Goal: Information Seeking & Learning: Check status

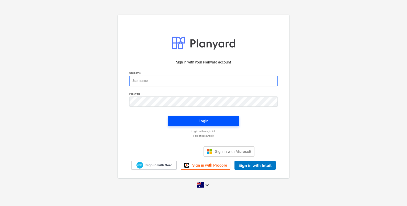
type input "[EMAIL_ADDRESS][DOMAIN_NAME]"
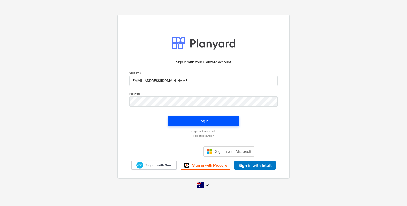
click at [202, 121] on div "Login" at bounding box center [204, 121] width 10 height 7
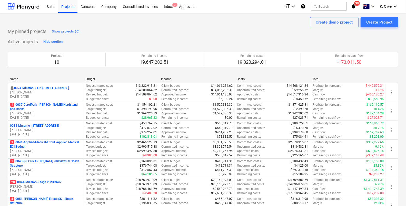
click at [54, 88] on p "0024-Millaroo - SLR [STREET_ADDRESS]" at bounding box center [41, 88] width 55 height 4
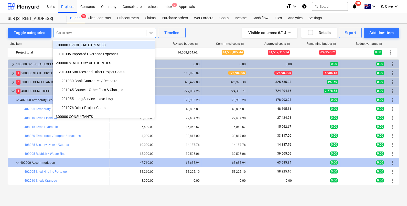
click at [76, 31] on div at bounding box center [99, 32] width 87 height 5
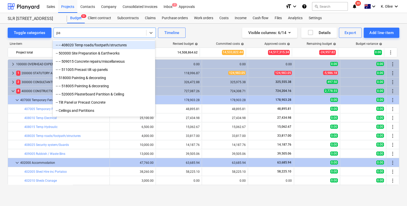
type input "par"
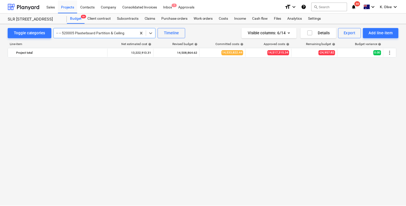
scroll to position [430, 0]
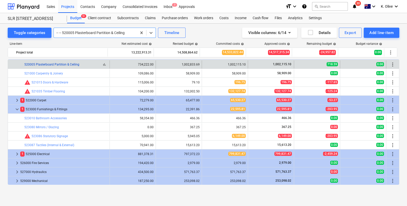
click at [57, 65] on link "520005 Plasterboard Partition & Ceiling" at bounding box center [51, 65] width 55 height 4
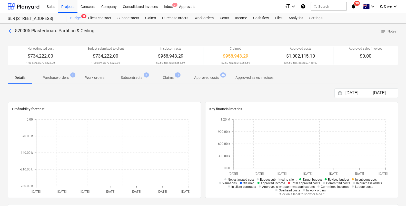
click at [68, 75] on span "Purchase orders 1" at bounding box center [55, 77] width 34 height 5
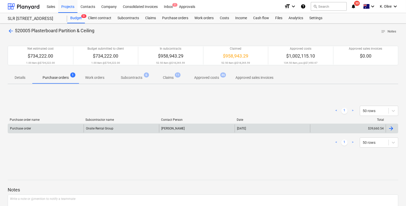
click at [351, 130] on div "$39,660.54" at bounding box center [348, 129] width 76 height 8
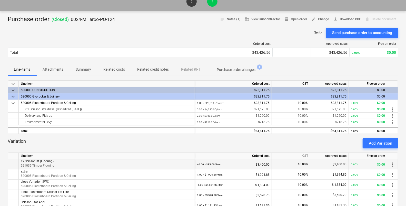
scroll to position [64, 0]
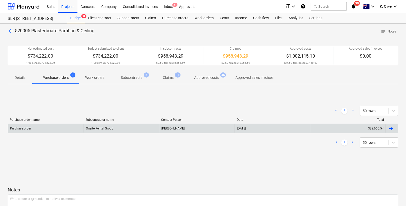
click at [392, 128] on div at bounding box center [391, 129] width 6 height 6
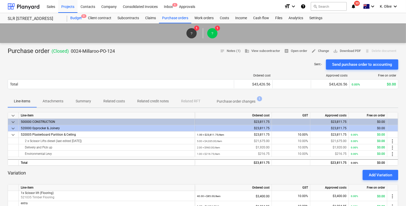
click at [75, 20] on div "Budget 9+" at bounding box center [76, 18] width 18 height 10
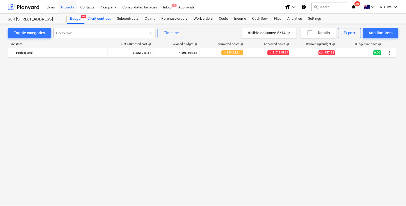
scroll to position [430, 0]
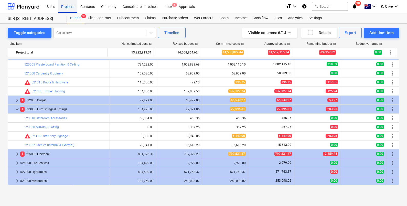
click at [63, 8] on div "Projects" at bounding box center [67, 6] width 19 height 13
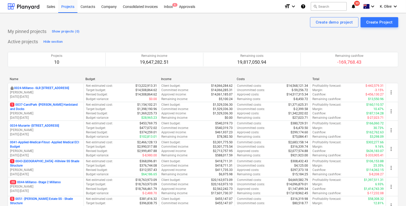
scroll to position [106, 0]
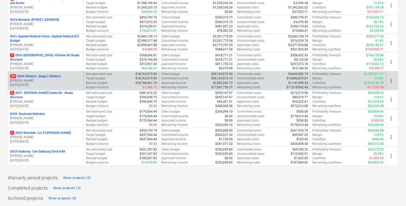
click at [32, 74] on p "20 0044-Millaroo - Stage 2 Millaroo" at bounding box center [35, 76] width 51 height 4
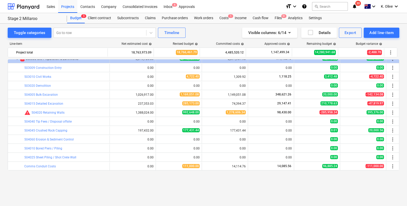
scroll to position [834, 0]
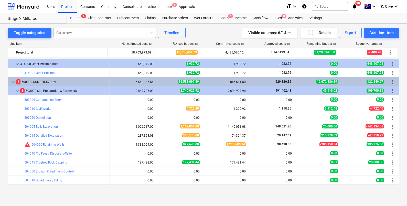
click at [65, 32] on div at bounding box center [99, 32] width 87 height 5
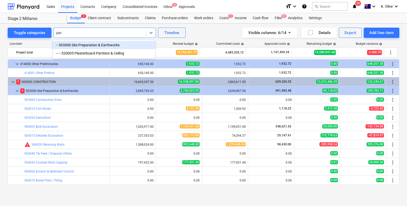
type input "part"
click at [107, 44] on div "-- -- 520005 Plasterboard Partition & Ceiling" at bounding box center [104, 45] width 102 height 8
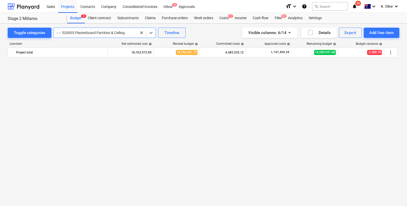
scroll to position [1533, 0]
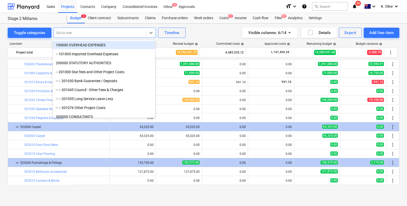
click at [116, 34] on div at bounding box center [99, 32] width 87 height 5
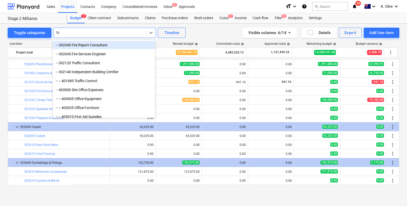
type input "fitt"
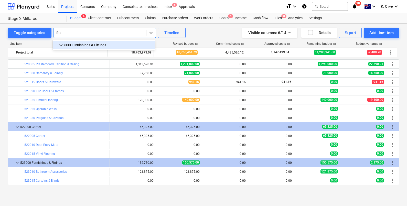
click at [101, 47] on div "-- 523000 Furnishings & Fittings" at bounding box center [104, 45] width 102 height 8
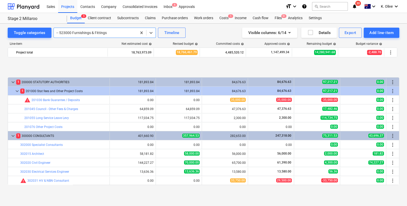
scroll to position [32, 0]
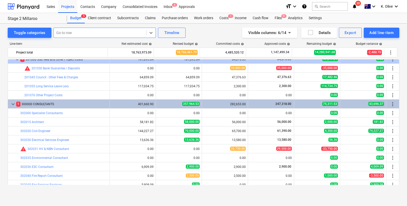
click at [120, 33] on div at bounding box center [99, 32] width 87 height 5
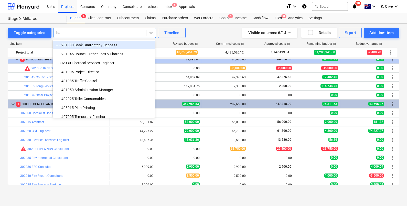
type input "bath"
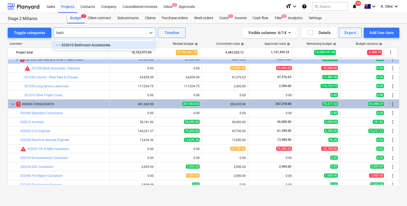
click at [103, 44] on div "-- -- 523010 Bathroom Accessories" at bounding box center [104, 45] width 102 height 8
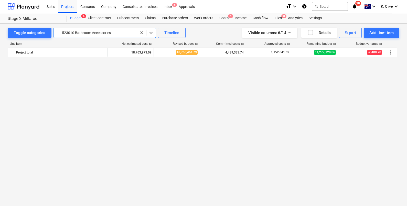
scroll to position [1449, 0]
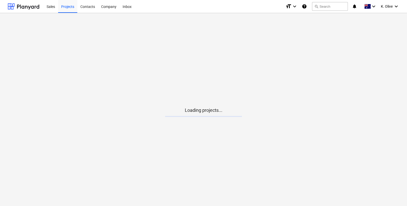
click at [208, 117] on div at bounding box center [235, 116] width 55 height 1
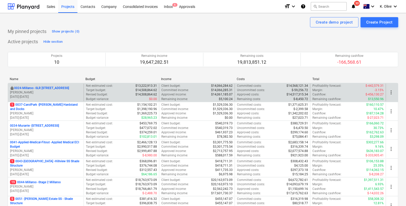
click at [45, 87] on p "0024-Millaroo - SLR [STREET_ADDRESS]" at bounding box center [41, 88] width 55 height 4
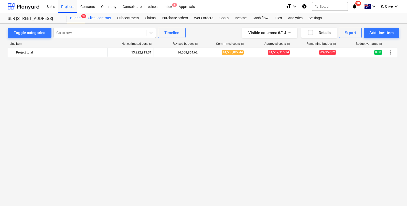
scroll to position [430, 0]
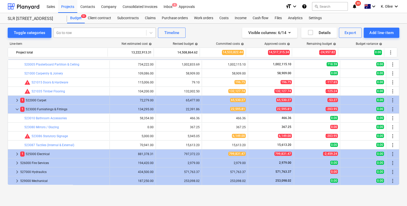
click at [91, 31] on div at bounding box center [99, 32] width 87 height 5
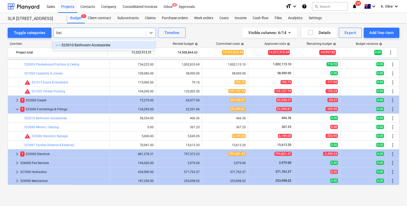
type input "bath"
click at [89, 44] on div "-- -- 523010 Bathroom Accessories" at bounding box center [104, 45] width 102 height 8
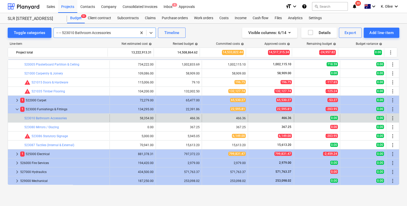
scroll to position [484, 0]
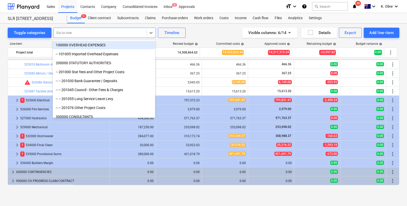
click at [108, 33] on div at bounding box center [99, 32] width 87 height 5
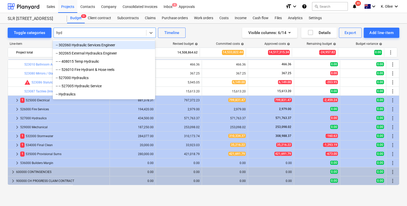
type input "hydr"
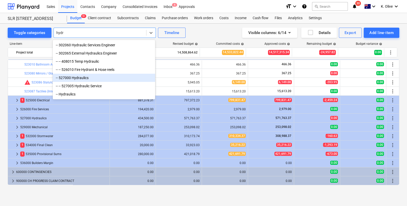
click at [82, 81] on div "-- 527000 Hydraulics" at bounding box center [104, 78] width 102 height 8
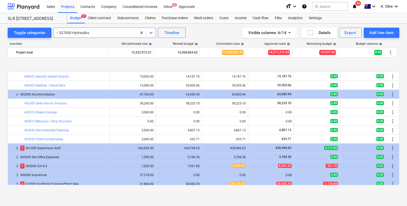
scroll to position [96, 0]
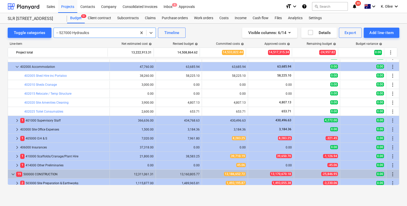
click at [91, 33] on div at bounding box center [95, 32] width 78 height 5
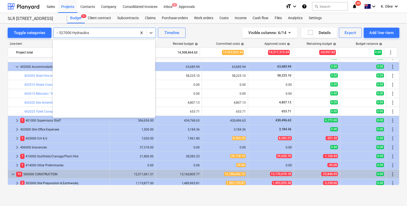
scroll to position [1327, 0]
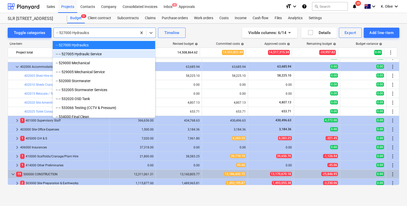
click at [100, 53] on div "-- -- 527005 Hydraulic Service" at bounding box center [104, 54] width 102 height 8
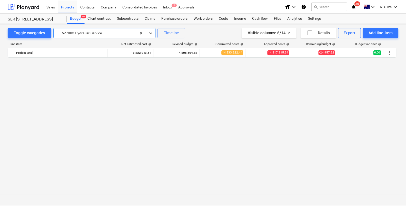
scroll to position [511, 0]
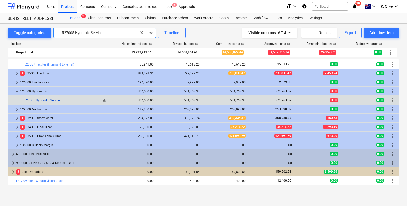
click at [45, 99] on link "527005 Hydraulic Service" at bounding box center [41, 101] width 35 height 4
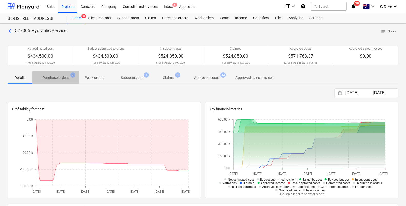
click at [52, 75] on p "Purchase orders" at bounding box center [56, 77] width 26 height 5
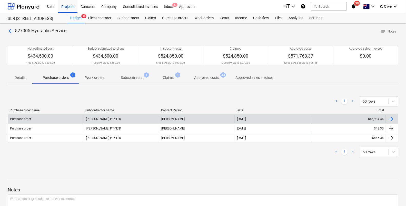
click at [390, 118] on div at bounding box center [391, 119] width 6 height 6
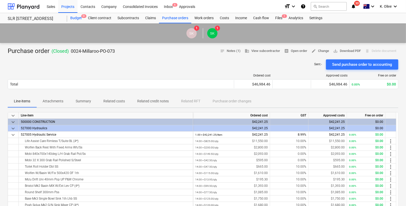
click at [77, 18] on div "Budget 9+" at bounding box center [76, 18] width 18 height 10
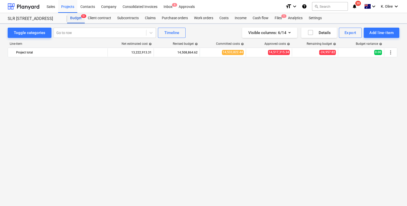
scroll to position [511, 0]
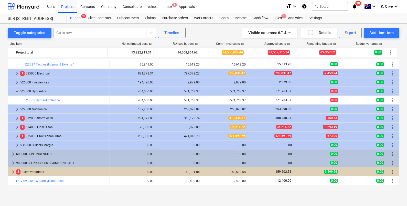
click at [70, 30] on div at bounding box center [99, 32] width 87 height 5
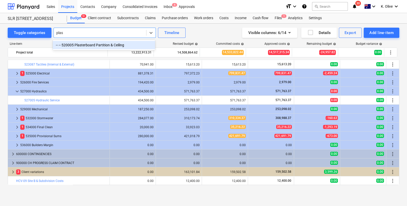
type input "plast"
click at [84, 42] on div "-- -- 520005 Plasterboard Partition & Ceiling" at bounding box center [104, 45] width 102 height 8
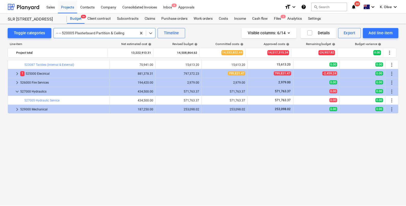
scroll to position [430, 0]
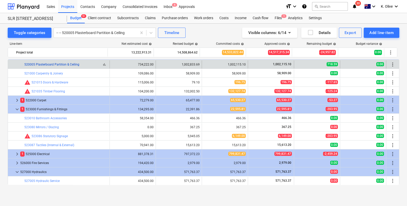
click at [59, 65] on link "520005 Plasterboard Partition & Ceiling" at bounding box center [51, 65] width 55 height 4
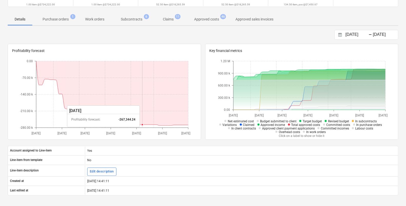
scroll to position [64, 0]
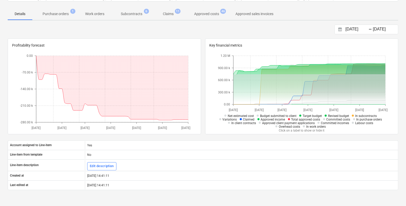
click at [204, 15] on p "Approved costs" at bounding box center [206, 13] width 25 height 5
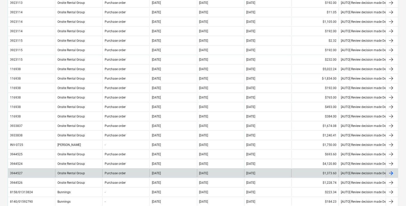
scroll to position [320, 0]
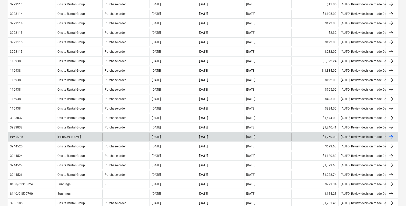
click at [394, 136] on div at bounding box center [391, 137] width 6 height 6
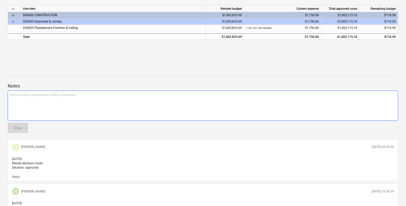
scroll to position [64, 0]
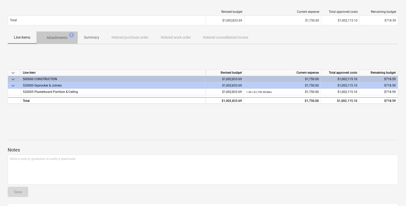
click at [58, 39] on p "Attachments" at bounding box center [57, 37] width 21 height 5
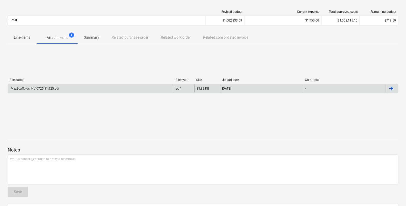
click at [46, 88] on div "MaxScaffolds INV-0725 $1,925.pdf" at bounding box center [34, 89] width 49 height 4
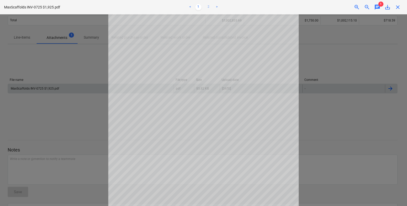
click at [211, 7] on link "2" at bounding box center [209, 7] width 6 height 6
click at [380, 7] on span "chat" at bounding box center [378, 7] width 6 height 6
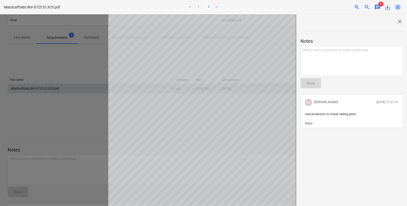
click at [398, 5] on span "close" at bounding box center [398, 7] width 6 height 6
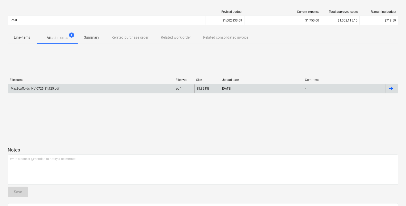
click at [51, 38] on p "Attachments" at bounding box center [57, 37] width 21 height 5
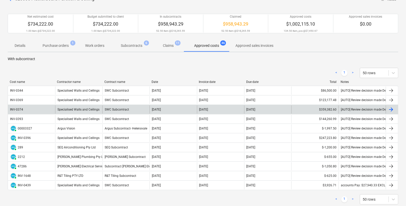
scroll to position [32, 0]
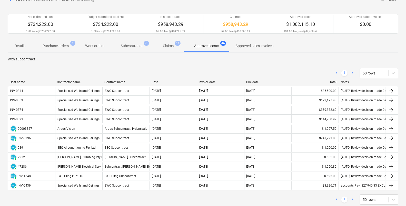
drag, startPoint x: 132, startPoint y: 43, endPoint x: 129, endPoint y: 45, distance: 3.0
click at [132, 43] on p "Subcontracts" at bounding box center [132, 45] width 22 height 5
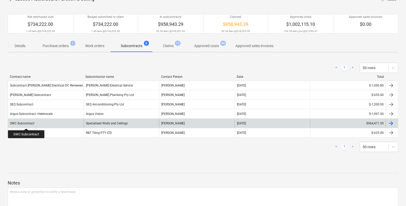
click at [26, 124] on div "SWC Subcontract" at bounding box center [22, 124] width 24 height 4
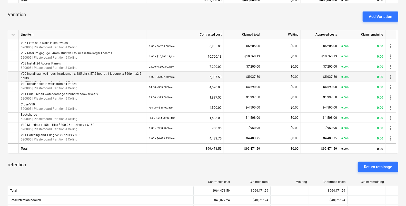
scroll to position [224, 0]
